Goal: Information Seeking & Learning: Learn about a topic

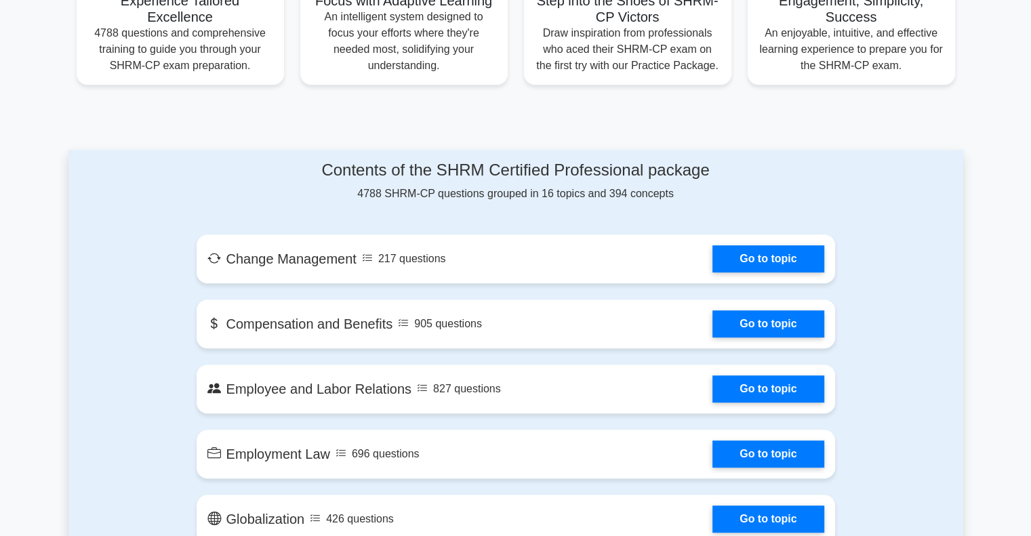
scroll to position [568, 0]
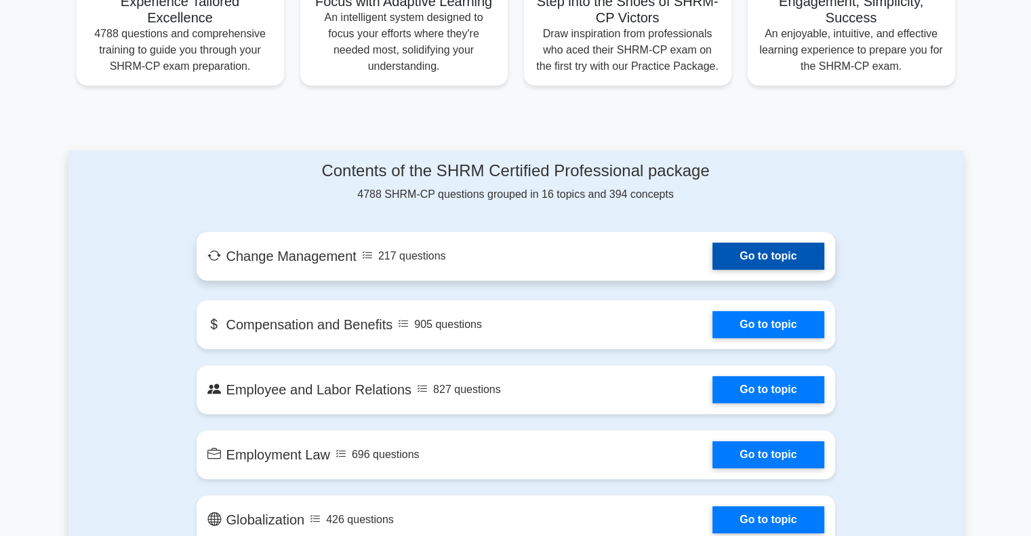
click at [759, 250] on link "Go to topic" at bounding box center [768, 256] width 111 height 27
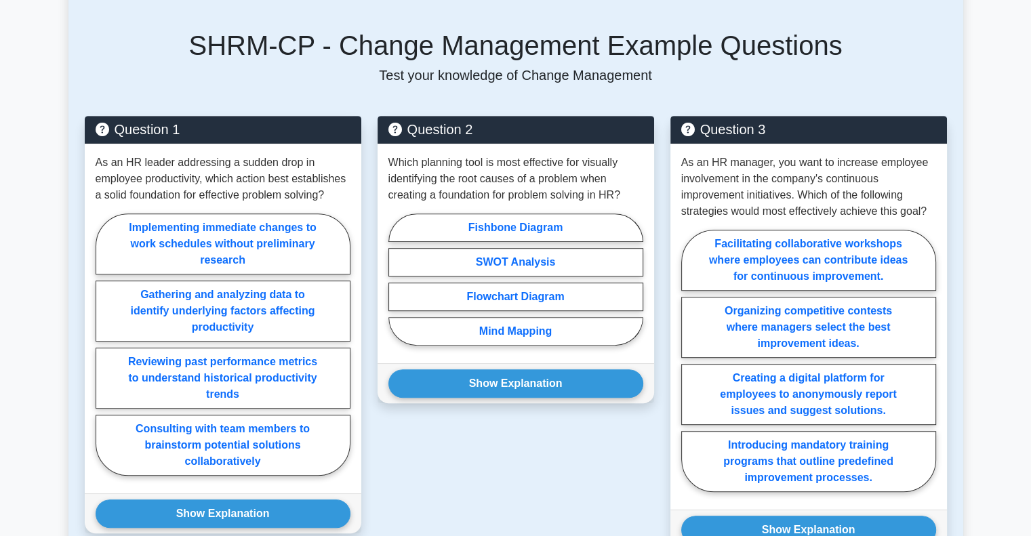
scroll to position [627, 0]
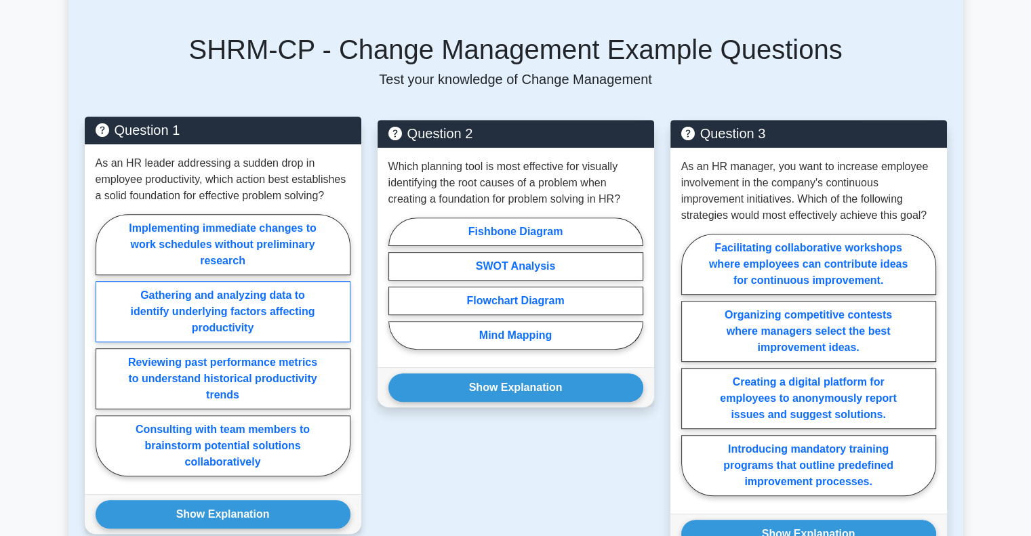
click at [287, 303] on label "Gathering and analyzing data to identify underlying factors affecting productiv…" at bounding box center [223, 311] width 255 height 61
click at [104, 345] on input "Gathering and analyzing data to identify underlying factors affecting productiv…" at bounding box center [100, 349] width 9 height 9
radio input "true"
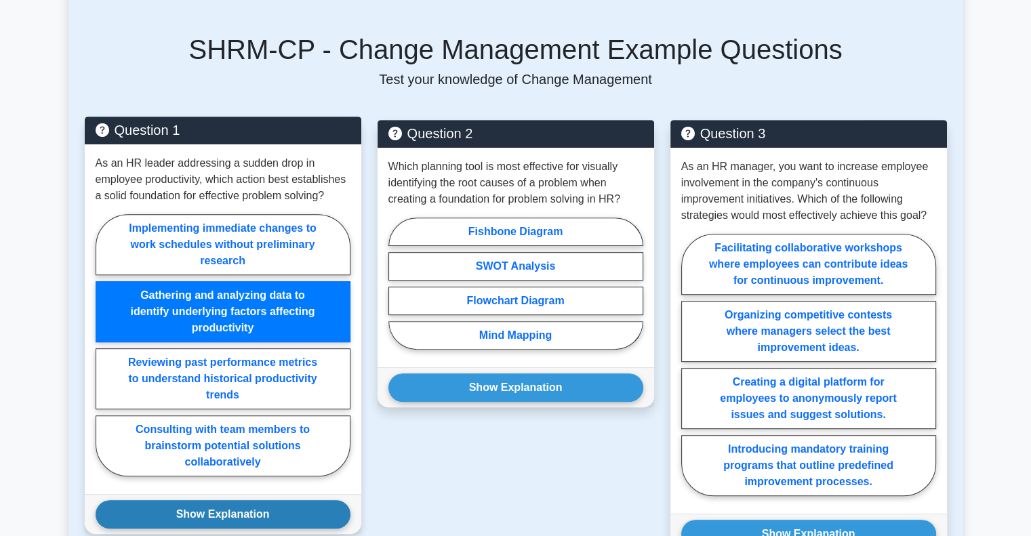
click at [255, 500] on button "Show Explanation" at bounding box center [223, 514] width 255 height 28
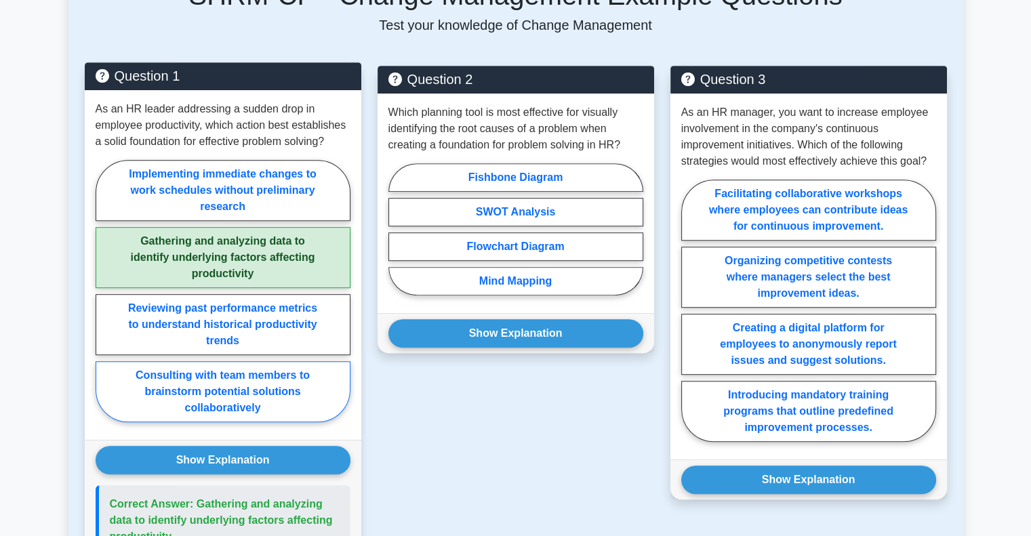
scroll to position [675, 0]
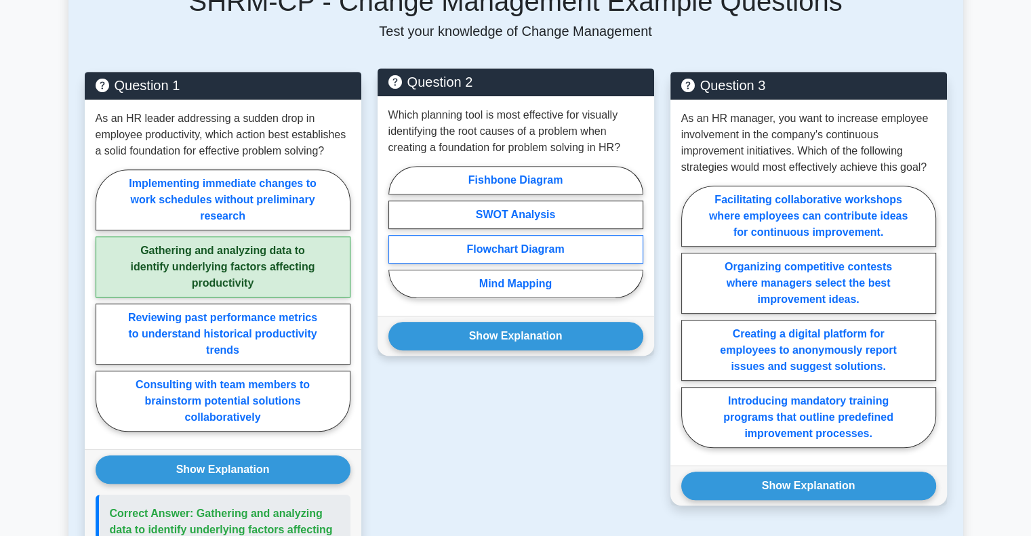
click at [522, 238] on label "Flowchart Diagram" at bounding box center [515, 249] width 255 height 28
click at [397, 238] on input "Flowchart Diagram" at bounding box center [392, 236] width 9 height 9
radio input "true"
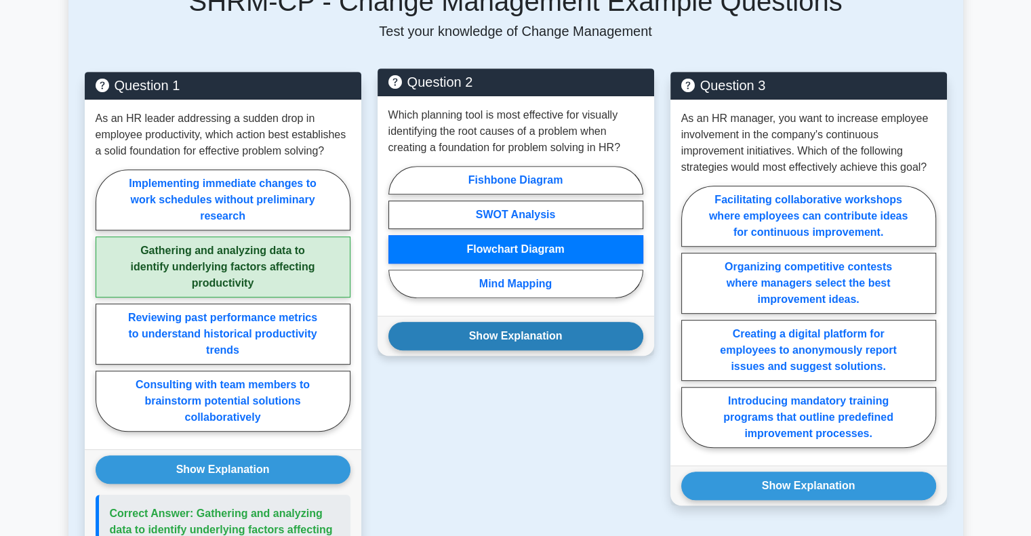
click at [521, 322] on button "Show Explanation" at bounding box center [515, 336] width 255 height 28
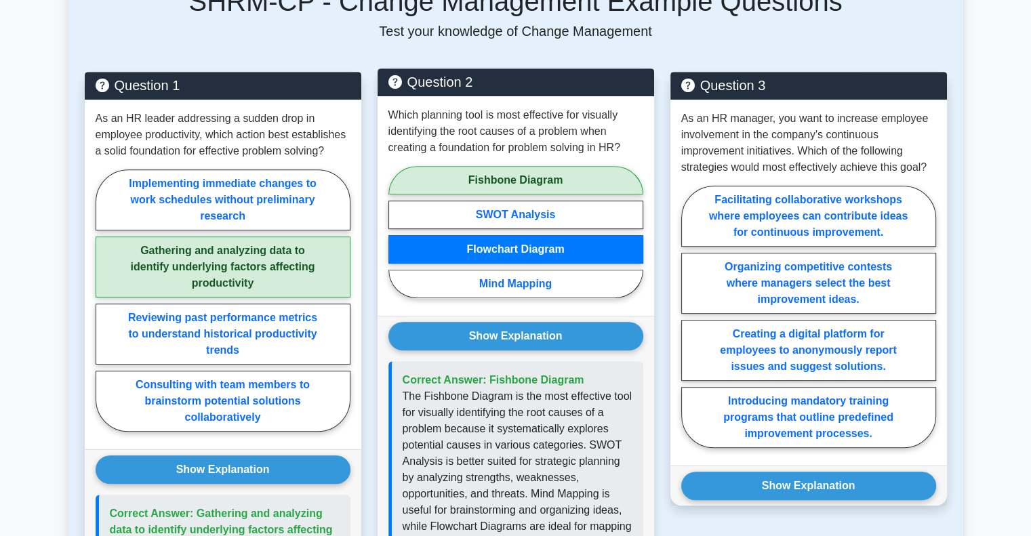
click at [534, 166] on label "Fishbone Diagram" at bounding box center [515, 180] width 255 height 28
click at [397, 232] on input "Fishbone Diagram" at bounding box center [392, 236] width 9 height 9
radio input "true"
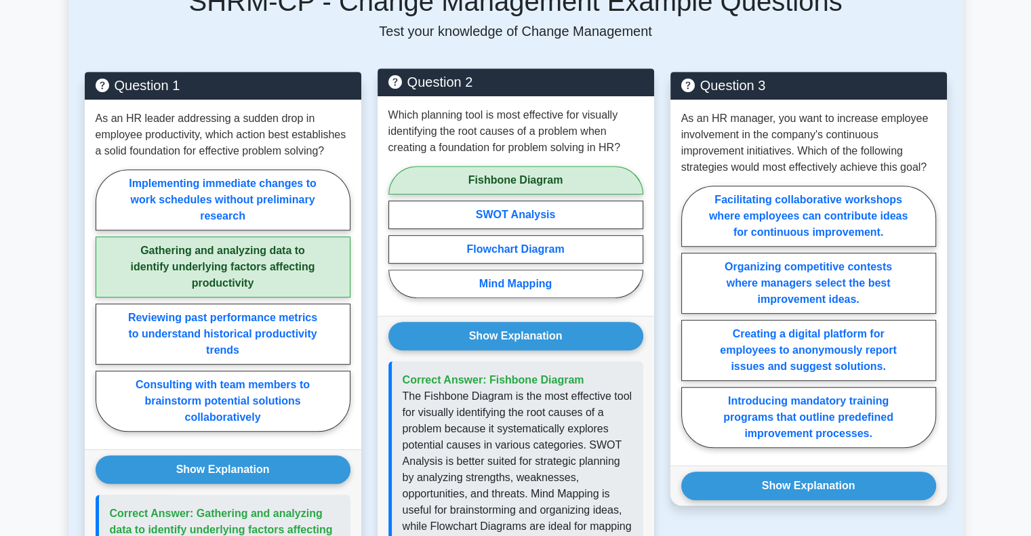
click at [534, 166] on label "Fishbone Diagram" at bounding box center [515, 180] width 255 height 28
click at [397, 232] on input "Fishbone Diagram" at bounding box center [392, 236] width 9 height 9
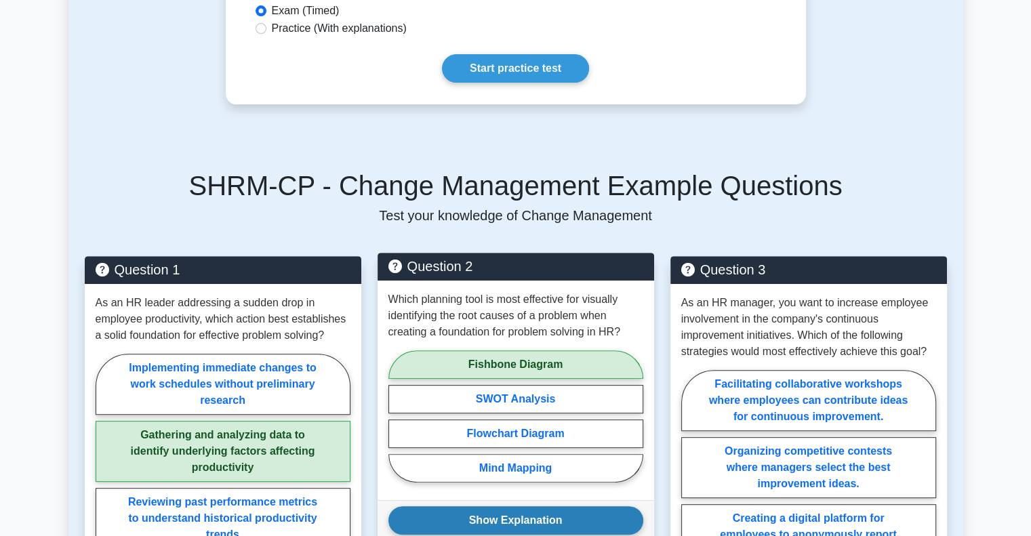
scroll to position [490, 0]
